Goal: Book appointment/travel/reservation

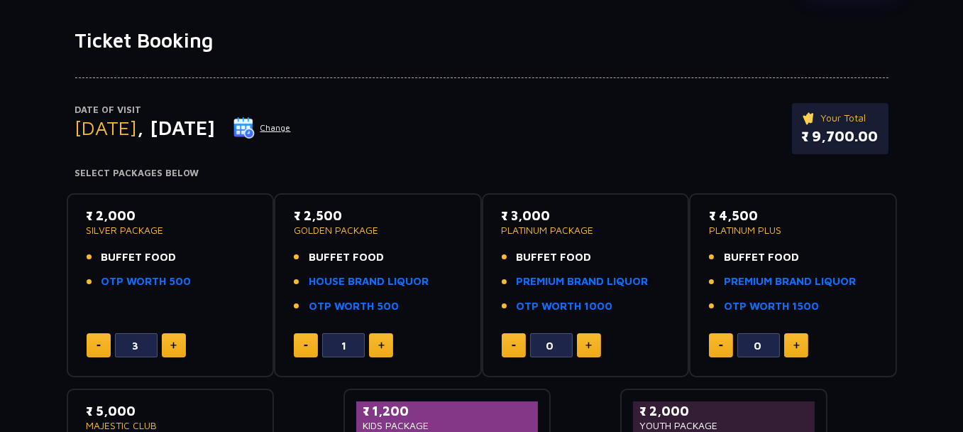
scroll to position [118, 0]
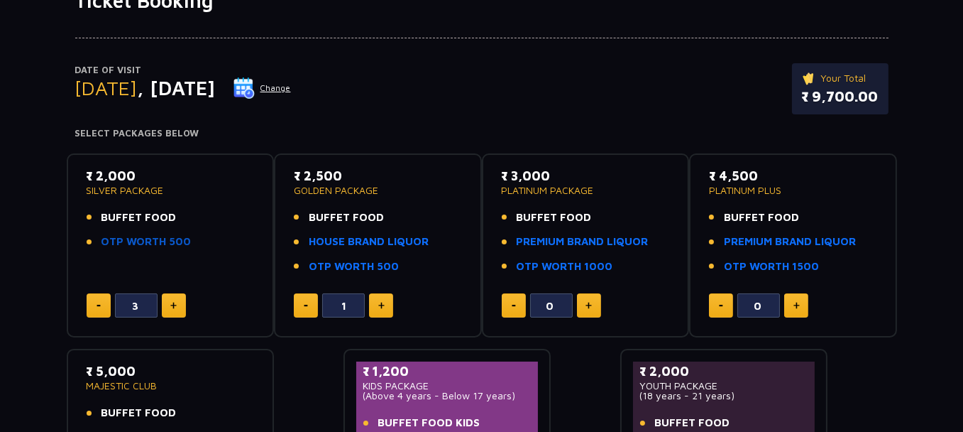
click at [124, 241] on link "OTP WORTH 500" at bounding box center [147, 242] width 90 height 16
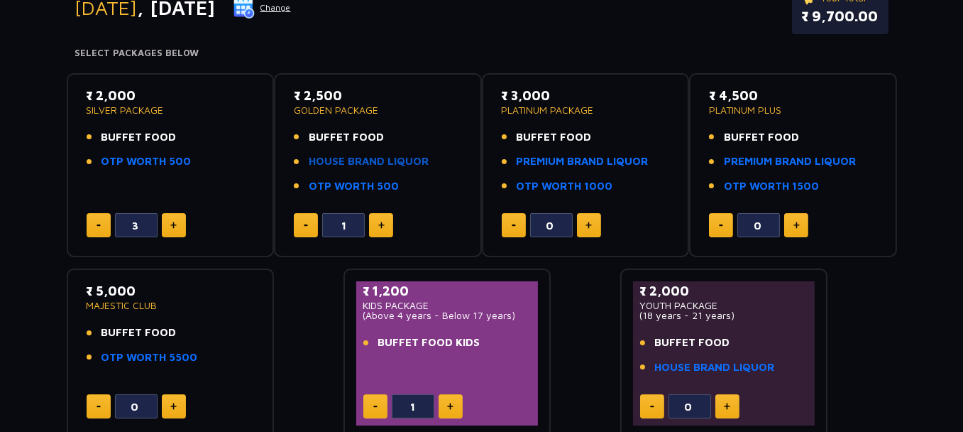
scroll to position [236, 0]
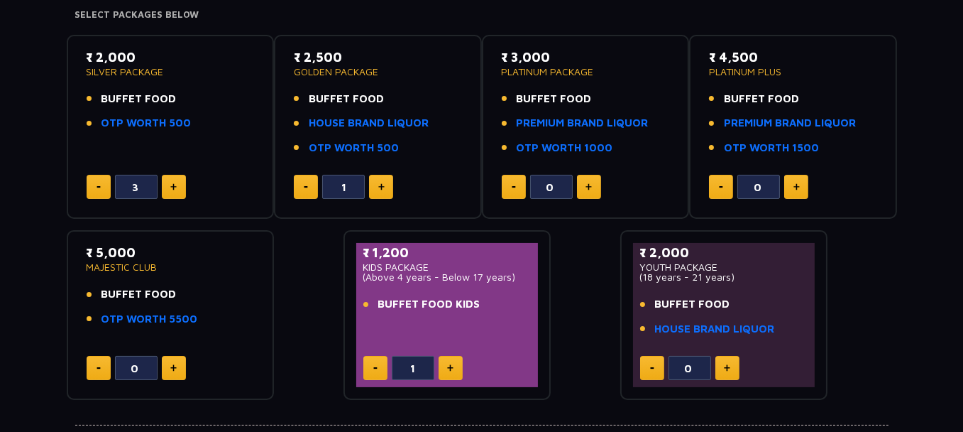
click at [400, 299] on span "BUFFET FOOD KIDS" at bounding box center [429, 304] width 102 height 16
click at [400, 300] on span "BUFFET FOOD KIDS" at bounding box center [429, 304] width 102 height 16
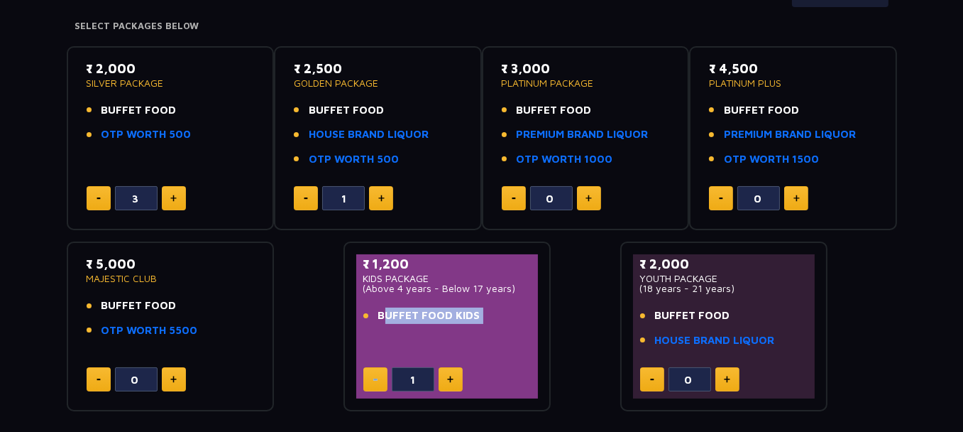
scroll to position [202, 0]
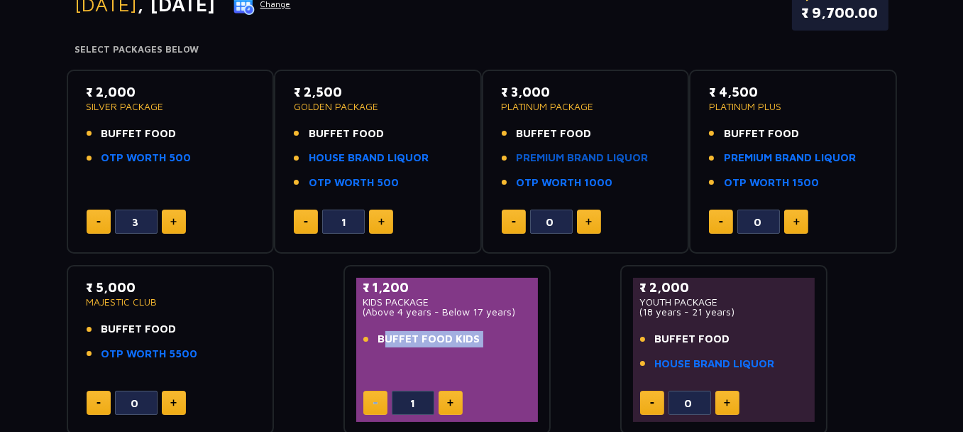
click at [603, 157] on link "PREMIUM BRAND LIQUOR" at bounding box center [583, 158] width 132 height 16
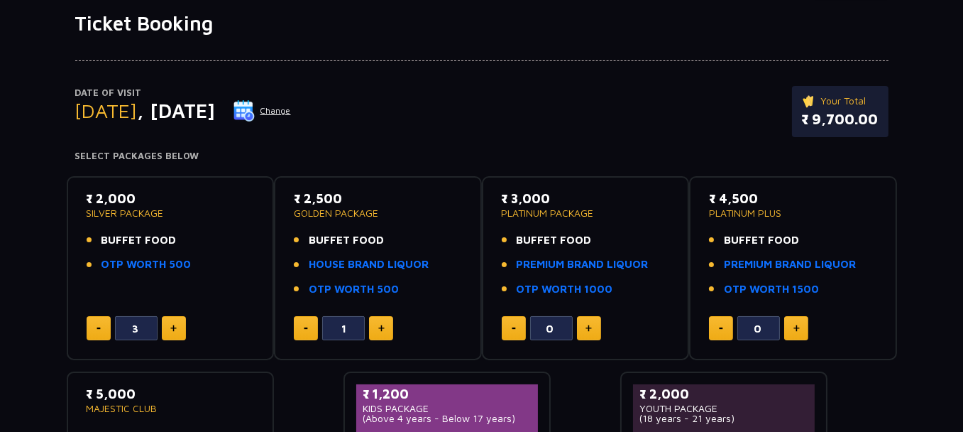
scroll to position [118, 0]
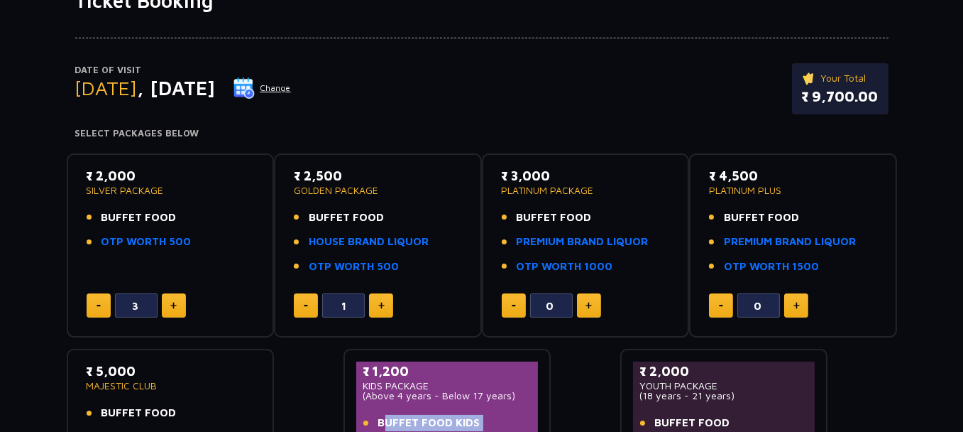
click at [588, 313] on button at bounding box center [589, 305] width 24 height 24
type input "1"
click at [312, 300] on button at bounding box center [306, 305] width 24 height 24
type input "0"
click at [292, 82] on button "Change" at bounding box center [262, 88] width 59 height 23
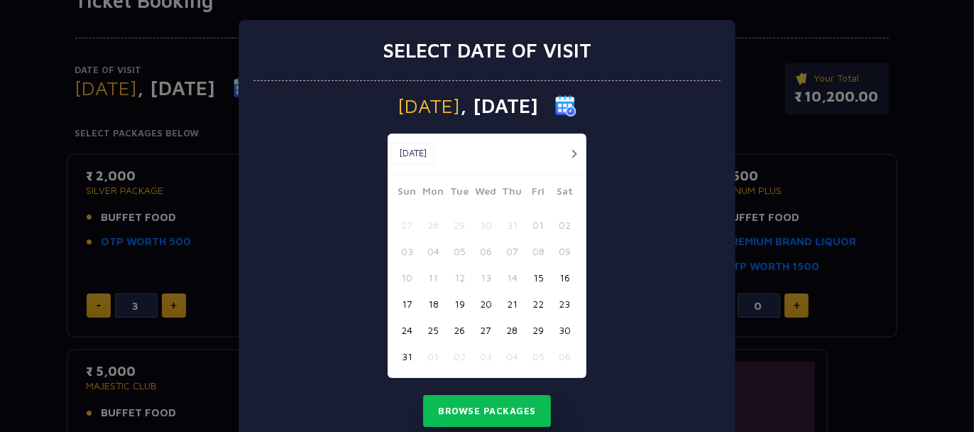
click at [565, 152] on button "button" at bounding box center [574, 154] width 18 height 18
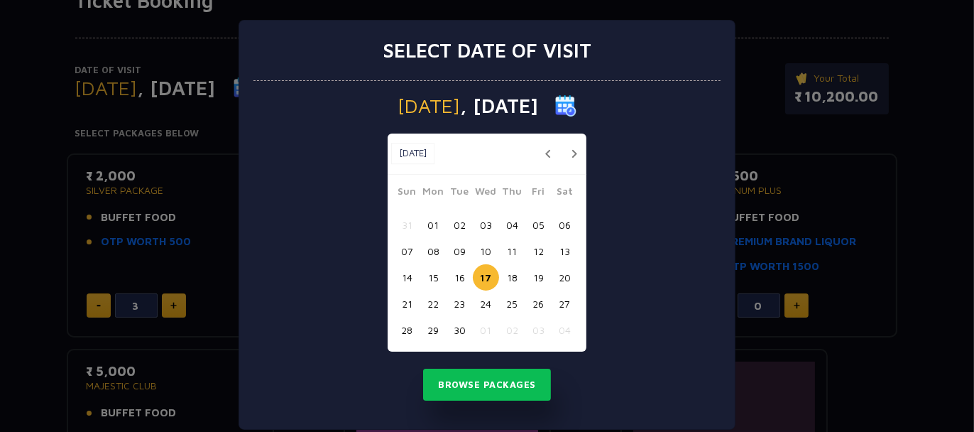
click at [469, 295] on div "21 22 23 24 25 26 27" at bounding box center [487, 303] width 186 height 26
click at [476, 299] on button "24" at bounding box center [486, 303] width 26 height 26
click at [493, 379] on button "Browse Packages" at bounding box center [487, 384] width 128 height 33
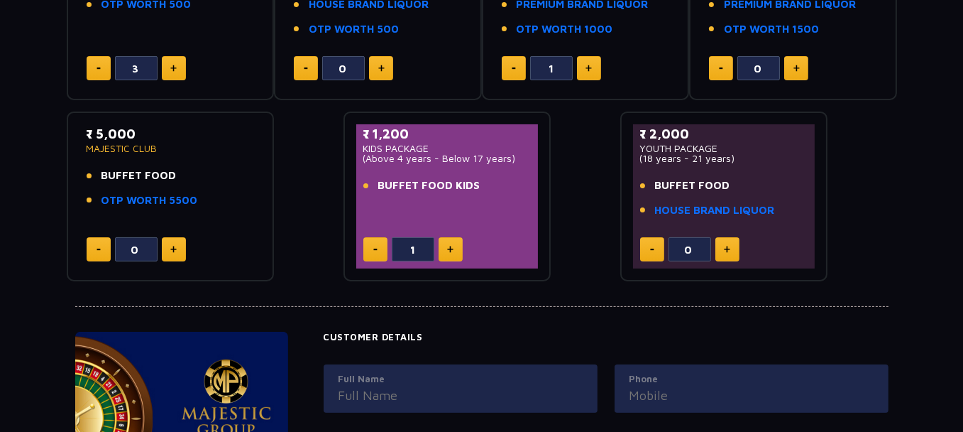
scroll to position [0, 0]
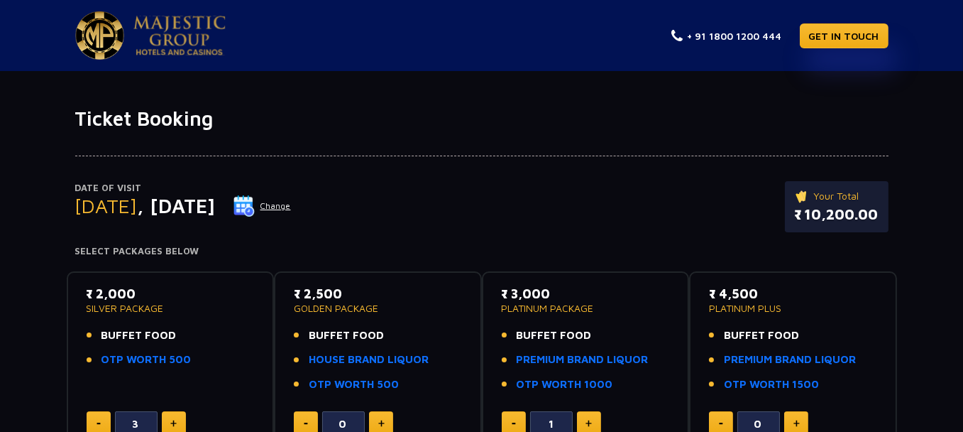
click at [177, 39] on img at bounding box center [179, 36] width 92 height 40
